Goal: Submit feedback/report problem

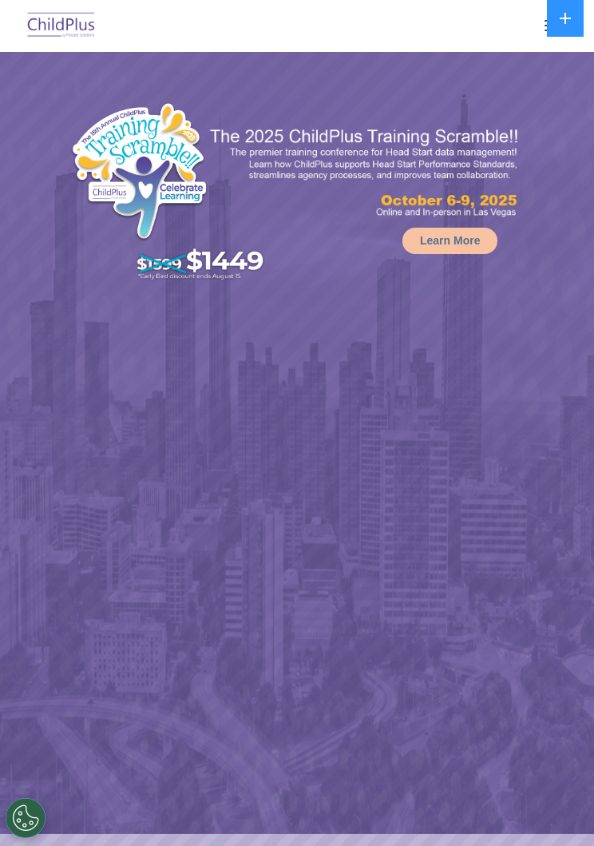
select select "MEDIUM"
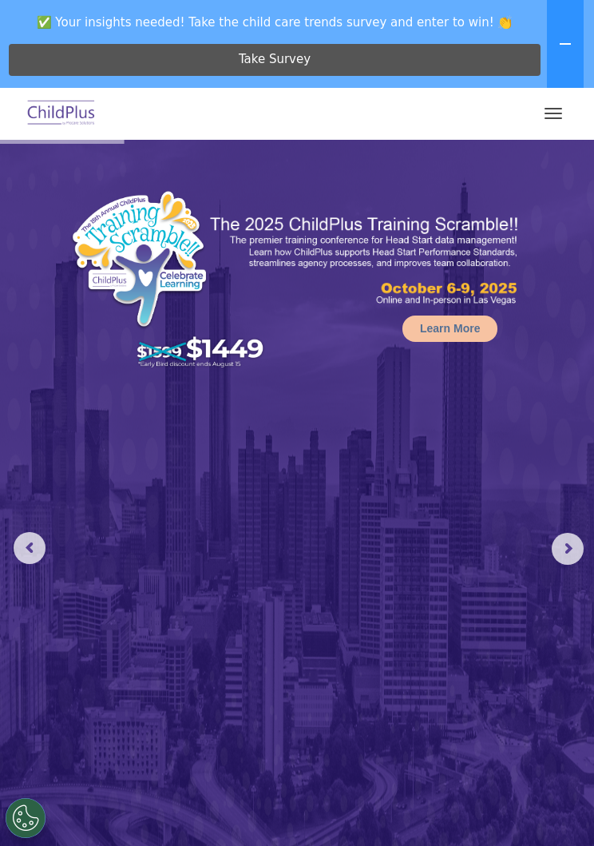
click at [563, 42] on icon at bounding box center [565, 44] width 13 height 13
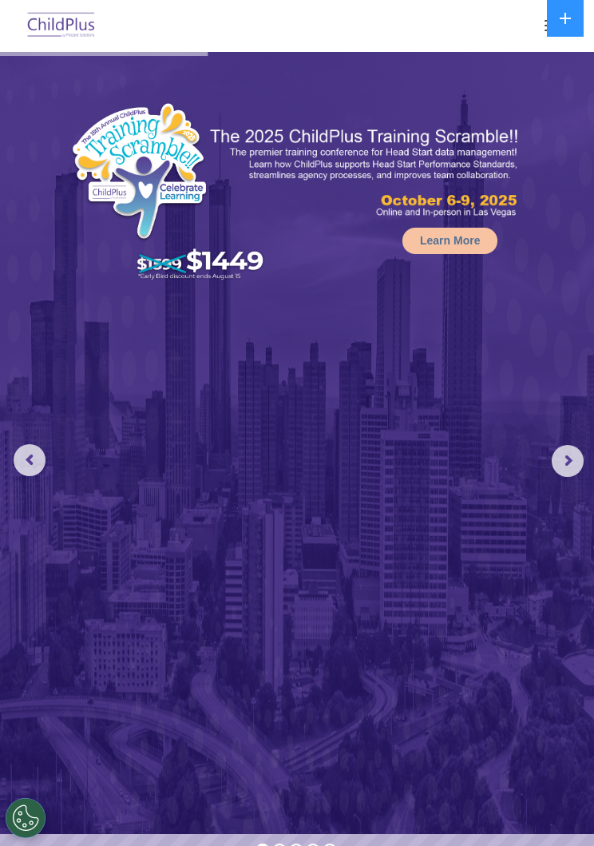
click at [561, 18] on icon at bounding box center [565, 18] width 11 height 11
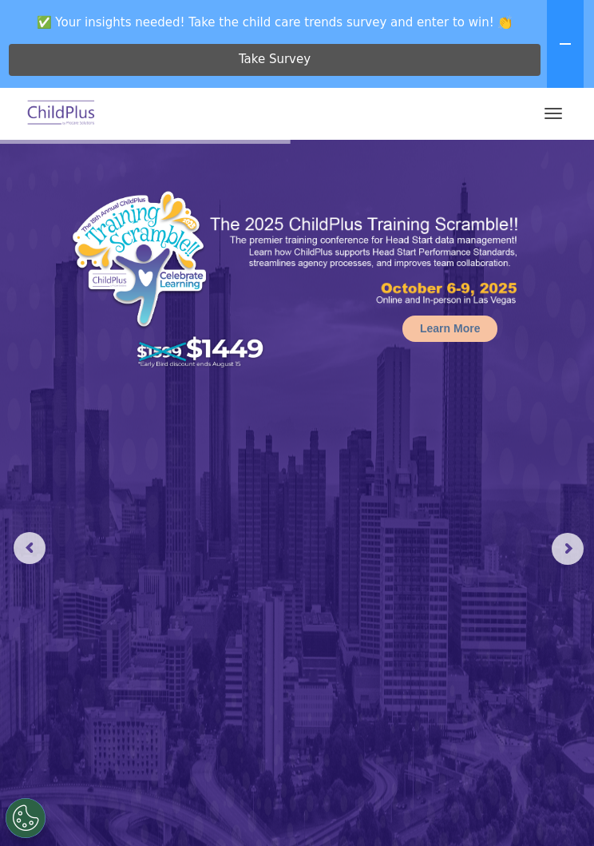
click at [566, 25] on button at bounding box center [565, 44] width 37 height 88
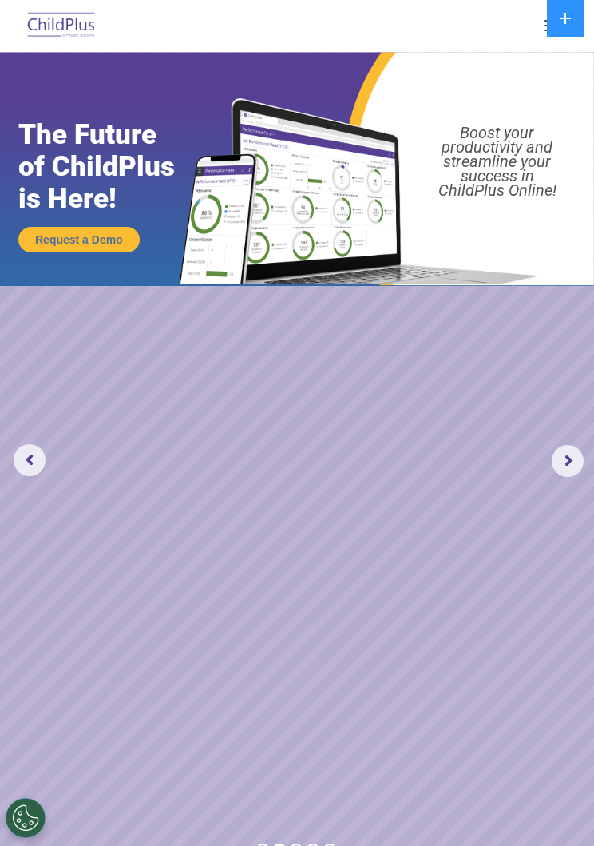
click at [33, 10] on img at bounding box center [61, 26] width 75 height 38
click at [75, 36] on img at bounding box center [61, 26] width 75 height 38
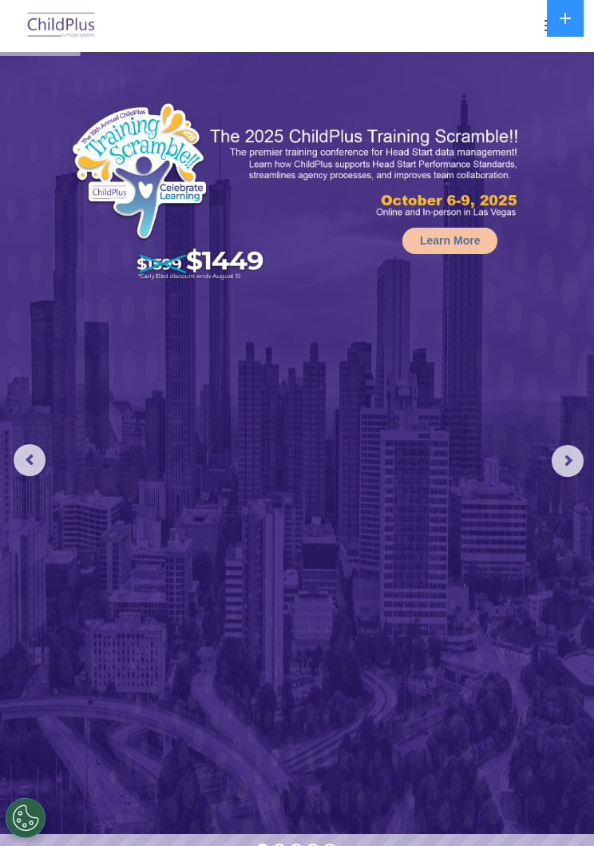
select select "MEDIUM"
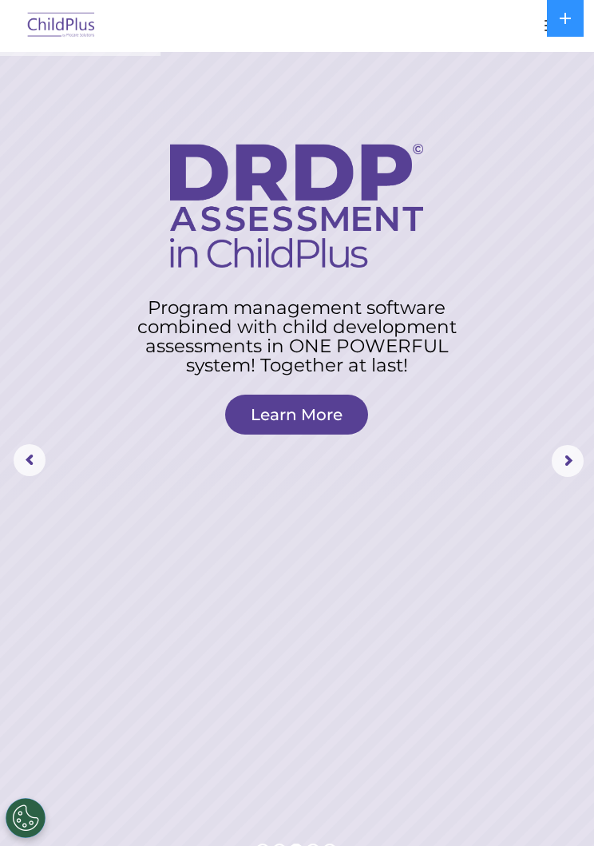
click at [566, 26] on button at bounding box center [565, 18] width 37 height 37
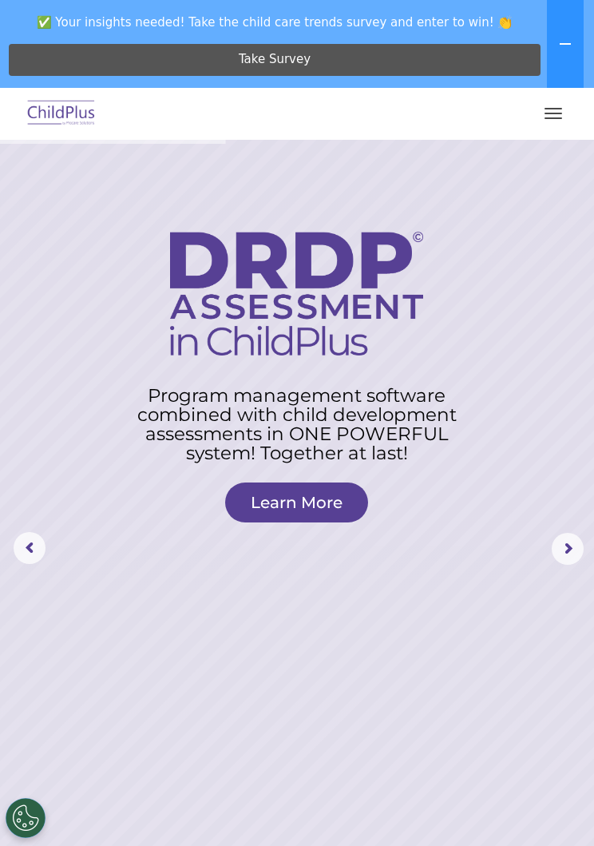
click at [561, 116] on button "button" at bounding box center [554, 114] width 34 height 26
